Goal: Information Seeking & Learning: Learn about a topic

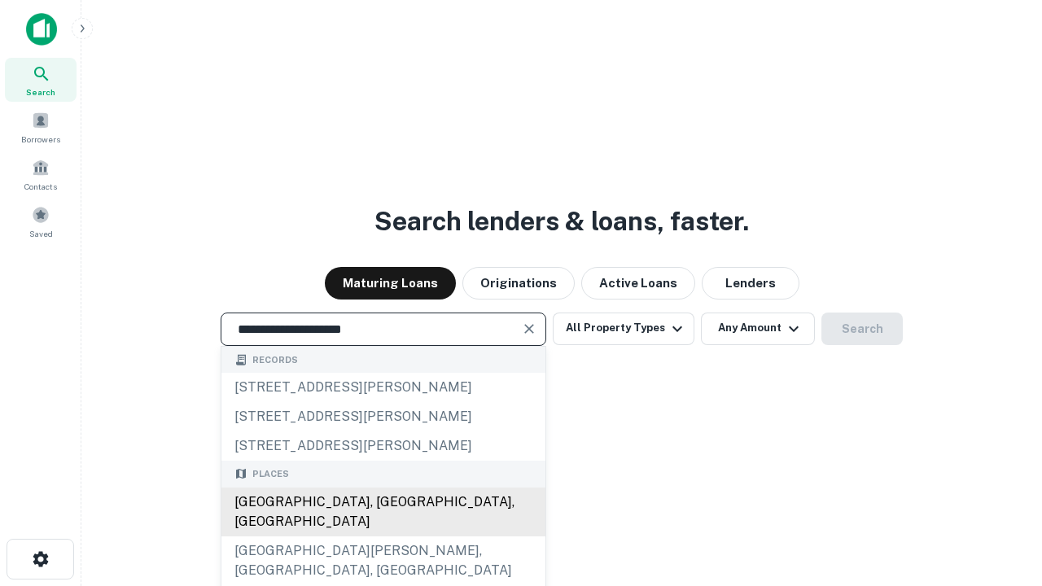
click at [383, 536] on div "[GEOGRAPHIC_DATA], [GEOGRAPHIC_DATA], [GEOGRAPHIC_DATA]" at bounding box center [383, 512] width 324 height 49
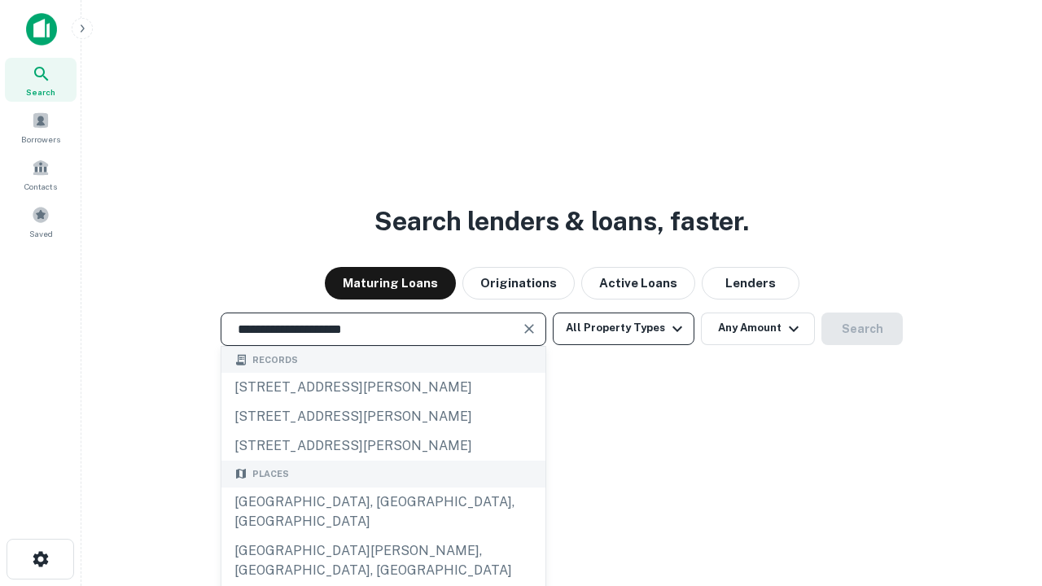
click at [623, 328] on button "All Property Types" at bounding box center [624, 329] width 142 height 33
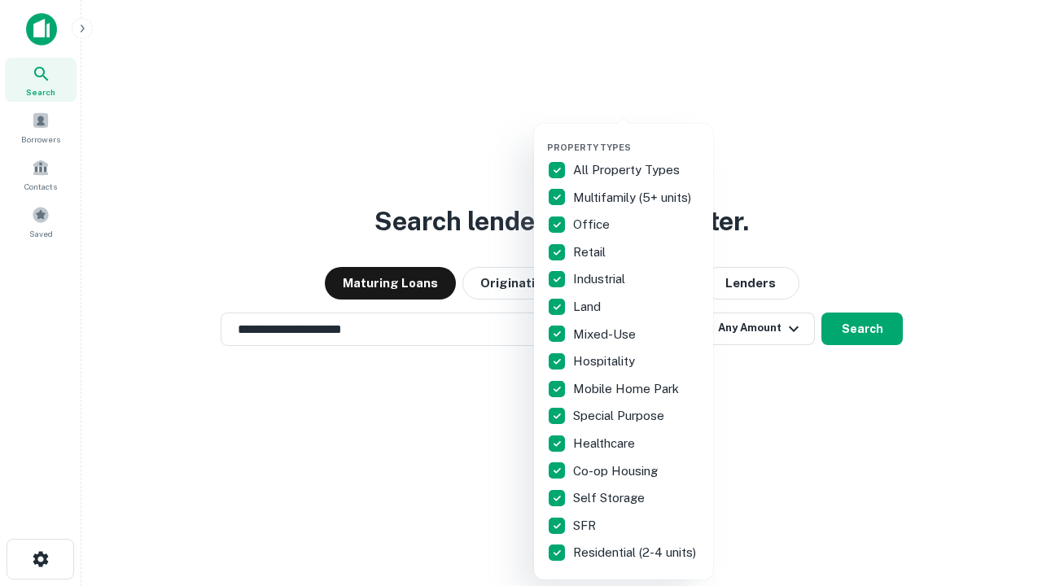
type input "**********"
click at [637, 137] on button "button" at bounding box center [636, 137] width 179 height 1
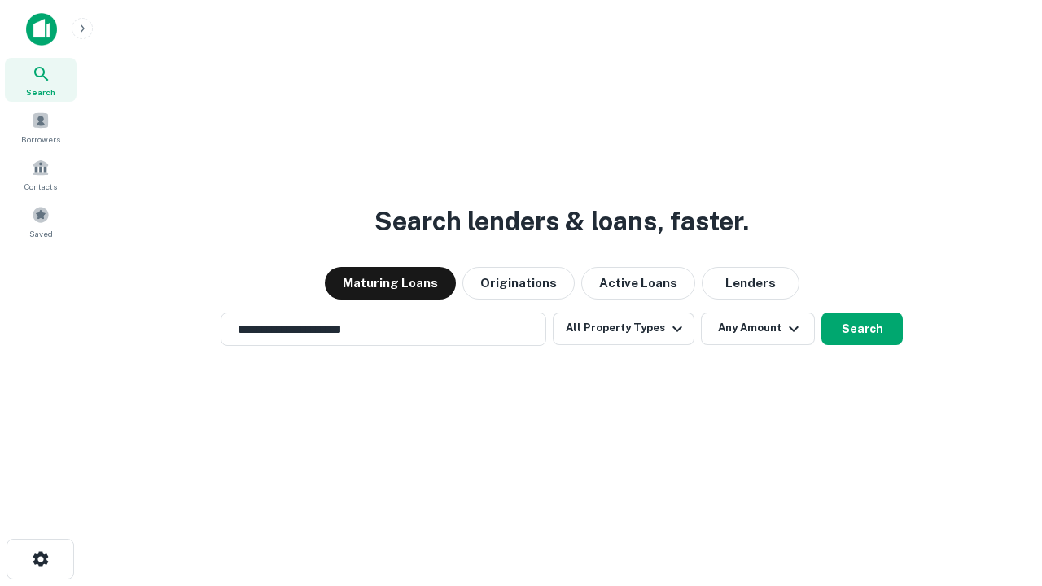
scroll to position [10, 196]
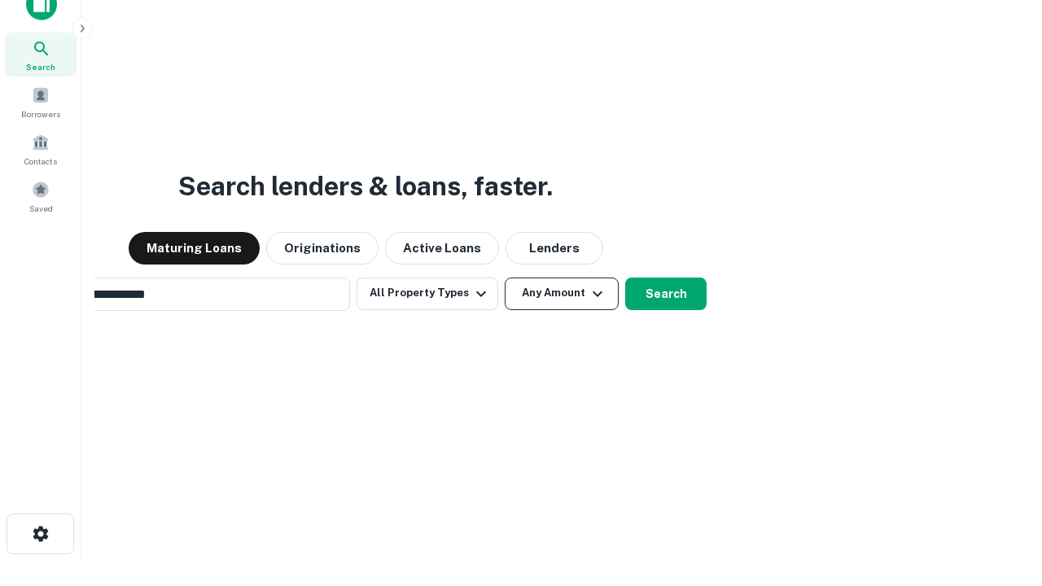
click at [505, 278] on button "Any Amount" at bounding box center [562, 294] width 114 height 33
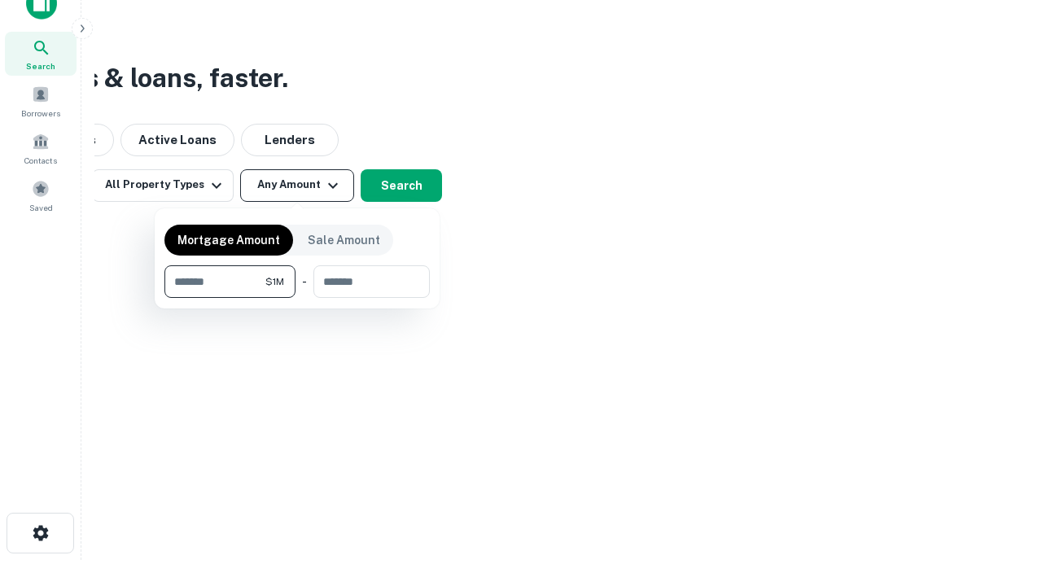
type input "*******"
click at [297, 298] on button "button" at bounding box center [296, 298] width 265 height 1
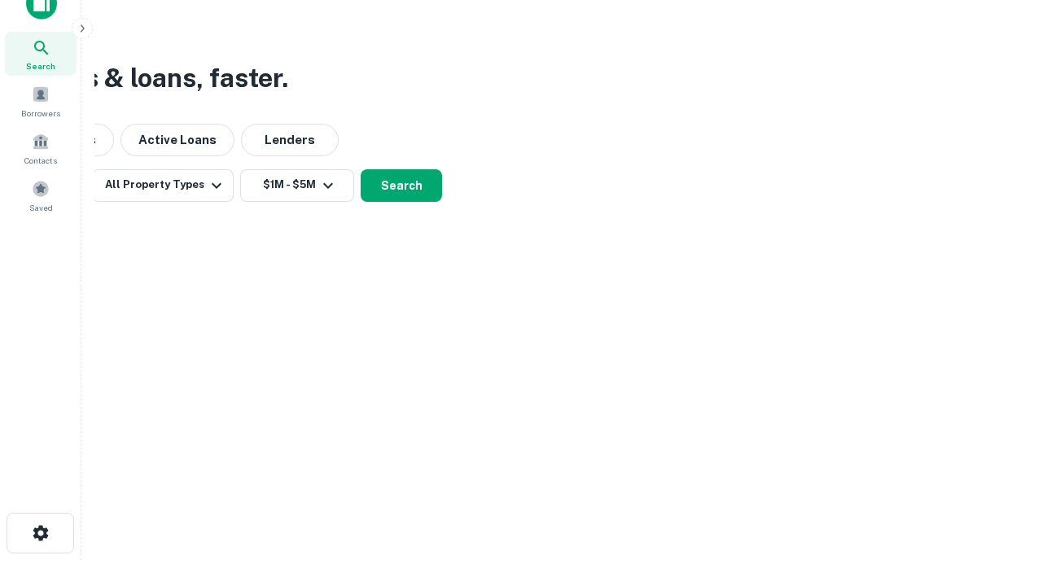
scroll to position [10, 300]
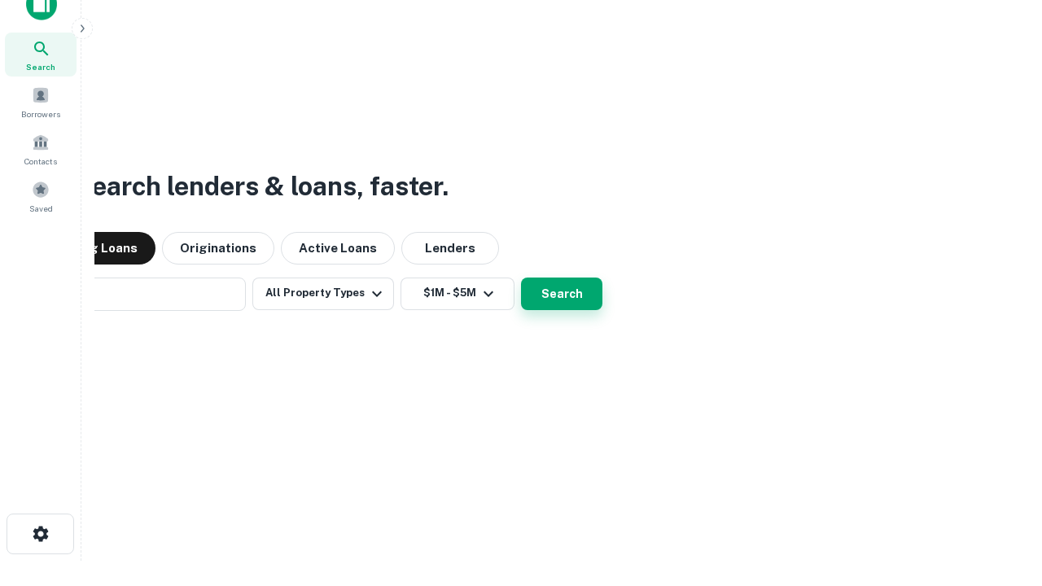
click at [521, 278] on button "Search" at bounding box center [561, 294] width 81 height 33
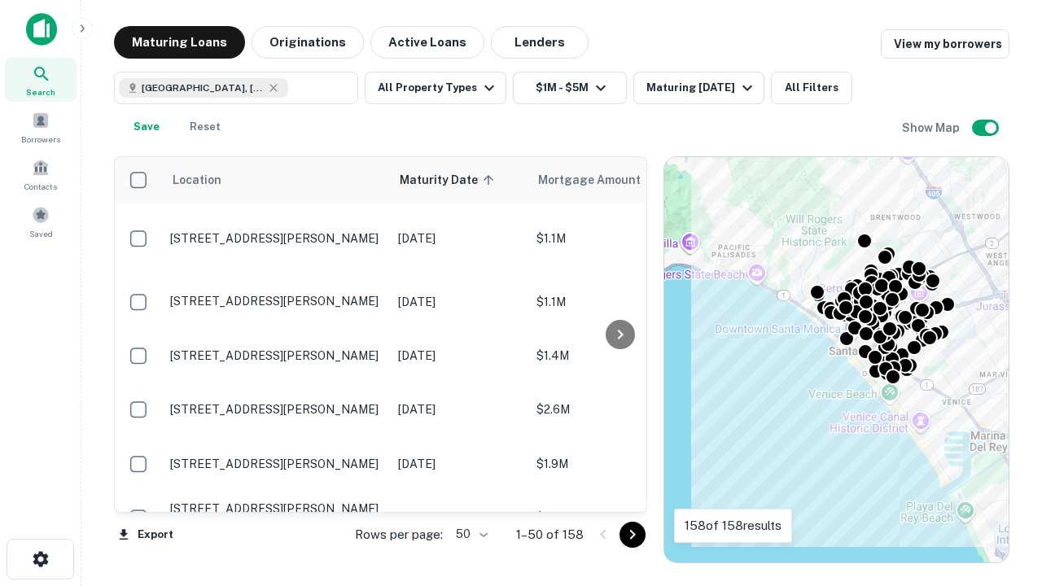
click at [469, 534] on body "Search Borrowers Contacts Saved Maturing Loans Originations Active Loans Lender…" at bounding box center [521, 293] width 1042 height 586
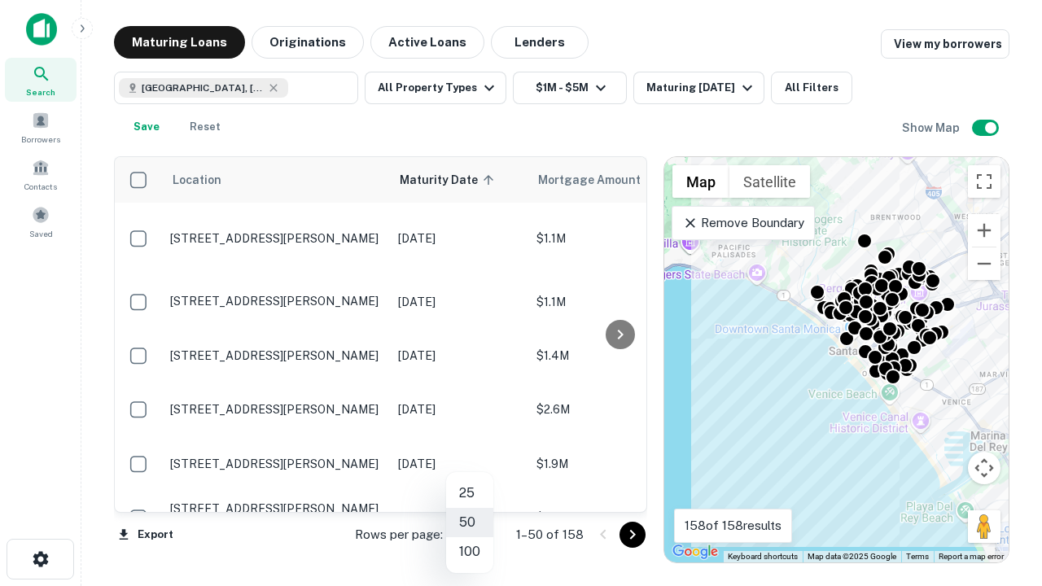
click at [470, 493] on li "25" at bounding box center [469, 493] width 47 height 29
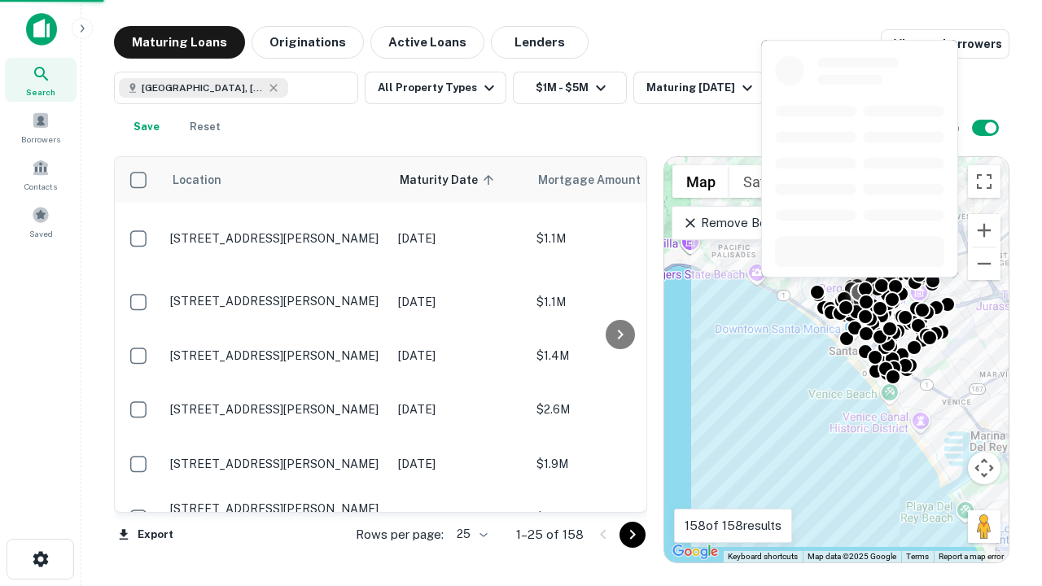
click at [632, 534] on icon "Go to next page" at bounding box center [633, 535] width 20 height 20
